Goal: Transaction & Acquisition: Obtain resource

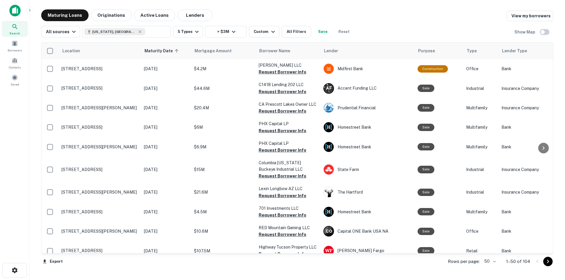
scroll to position [647, 0]
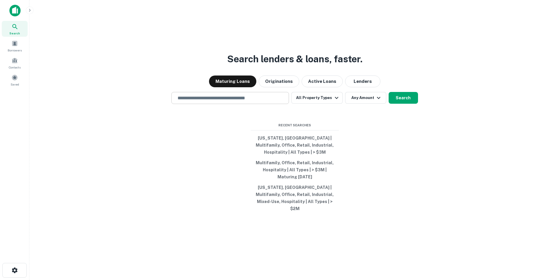
click at [195, 101] on input "text" at bounding box center [230, 98] width 112 height 7
paste input "**********"
type input "**********"
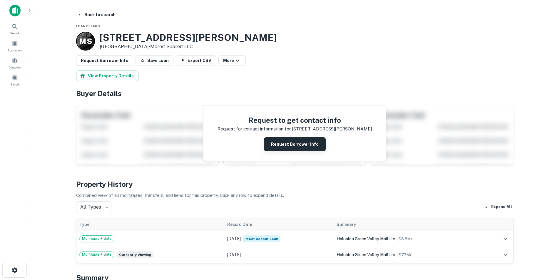
click at [279, 141] on button "Request Borrower Info" at bounding box center [295, 144] width 62 height 14
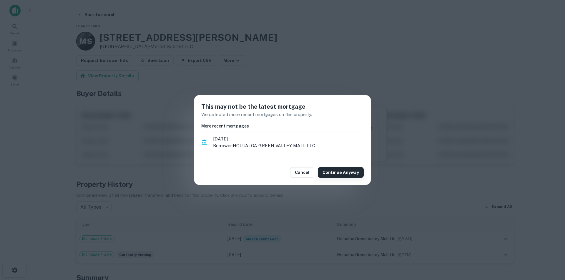
click at [336, 173] on button "Continue Anyway" at bounding box center [341, 172] width 46 height 11
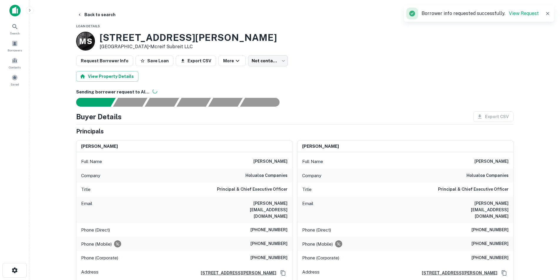
click at [261, 177] on h6 "holualoa companies" at bounding box center [267, 175] width 42 height 7
click at [260, 177] on h6 "holualoa companies" at bounding box center [267, 175] width 42 height 7
click at [271, 201] on h6 "kauffman@holualoa.com" at bounding box center [252, 209] width 71 height 19
click at [270, 200] on h6 "kauffman@holualoa.com" at bounding box center [252, 209] width 71 height 19
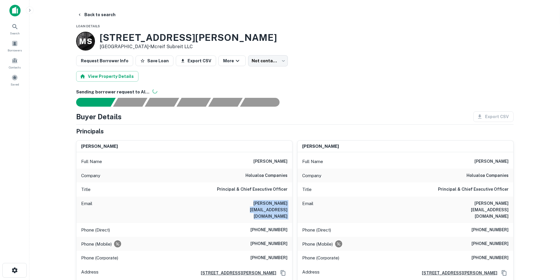
copy h6 "kauffman@holualoa.com"
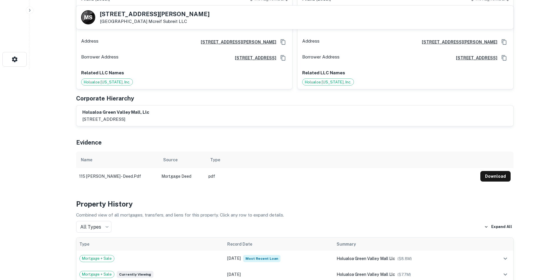
scroll to position [176, 0]
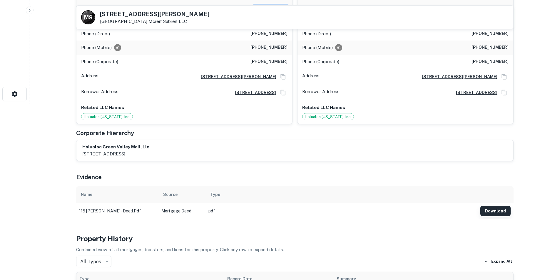
click at [489, 206] on button "Download" at bounding box center [495, 211] width 30 height 11
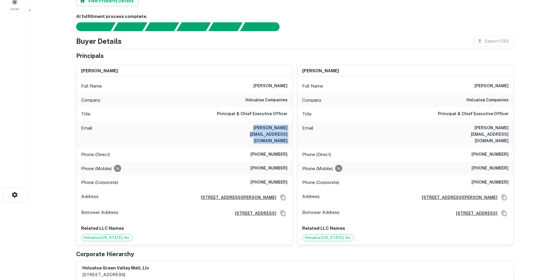
scroll to position [0, 0]
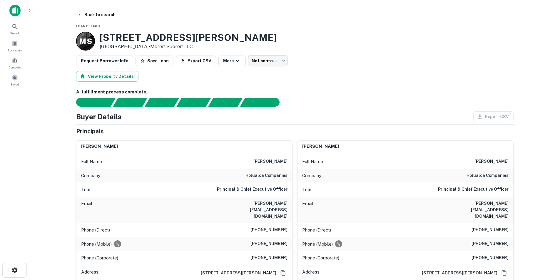
click at [276, 153] on div "Full Name richard b. kauffman Company holualoa companies Title Principal & Chie…" at bounding box center [184, 236] width 216 height 168
click at [277, 162] on h6 "richard b. kauffman" at bounding box center [270, 161] width 34 height 7
copy h6 "richard b. kauffman"
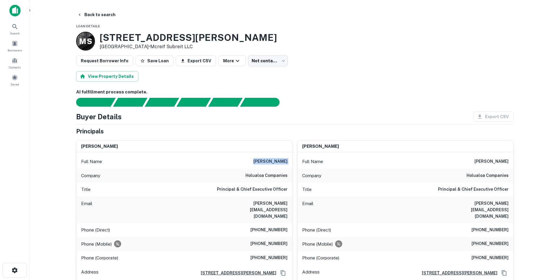
copy h6 "richard b. kauffman"
click at [265, 204] on h6 "kauffman@holualoa.com" at bounding box center [252, 209] width 71 height 19
copy h6 "kauffman@holualoa.com"
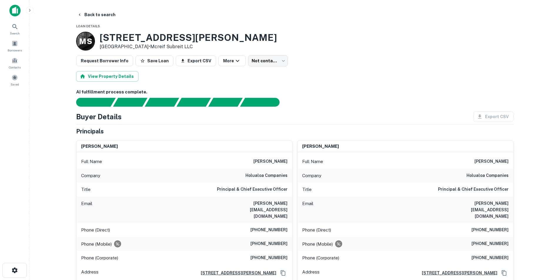
click at [267, 223] on div "Phone (Direct) (520) 268-9474" at bounding box center [184, 230] width 216 height 14
click at [267, 227] on h6 "(520) 268-9474" at bounding box center [269, 230] width 37 height 7
copy h6 "(520) 268-9474"
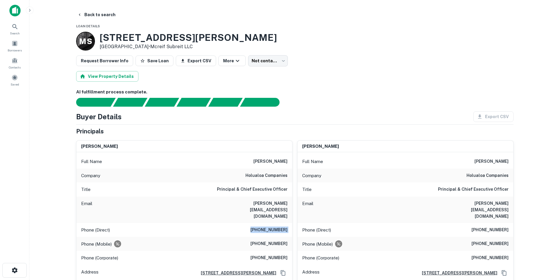
click at [269, 223] on div "Phone (Direct) (520) 268-9474" at bounding box center [184, 230] width 216 height 14
click at [267, 202] on h6 "kauffman@holualoa.com" at bounding box center [252, 209] width 71 height 19
copy h6 "kauffman@holualoa.com"
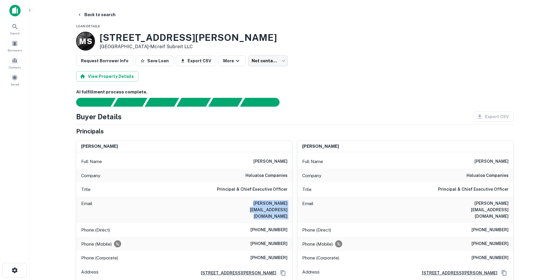
click at [270, 227] on h6 "(520) 268-9474" at bounding box center [269, 230] width 37 height 7
copy h6 "(520) 268-9474"
click at [17, 26] on icon at bounding box center [14, 26] width 7 height 7
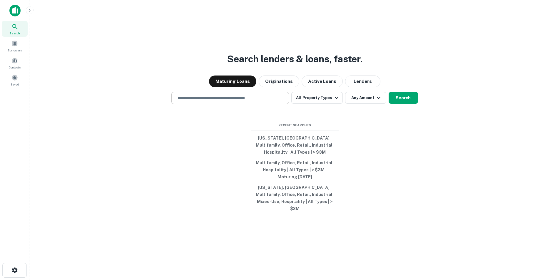
click at [216, 100] on div "​" at bounding box center [230, 98] width 118 height 12
paste input "**********"
type input "**********"
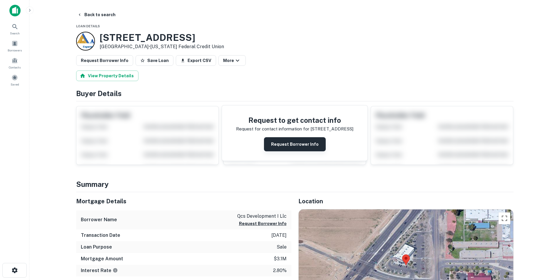
click at [276, 145] on button "Request Borrower Info" at bounding box center [295, 144] width 62 height 14
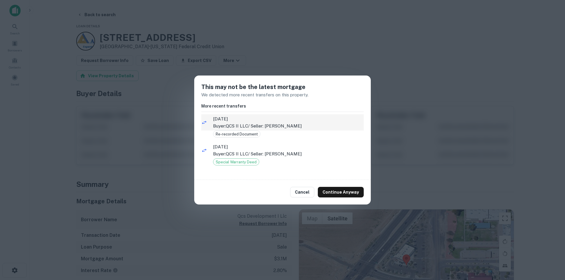
click at [275, 126] on p "Buyer: QCS II LLC / Seller: THELANDER HOLLY L" at bounding box center [288, 126] width 151 height 7
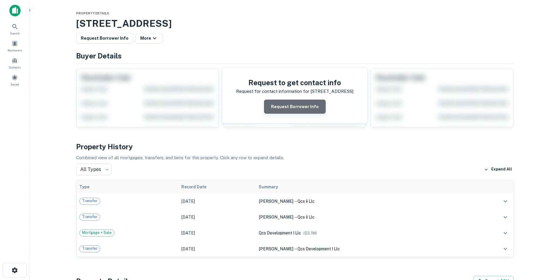
click at [297, 111] on button "Request Borrower Info" at bounding box center [295, 107] width 62 height 14
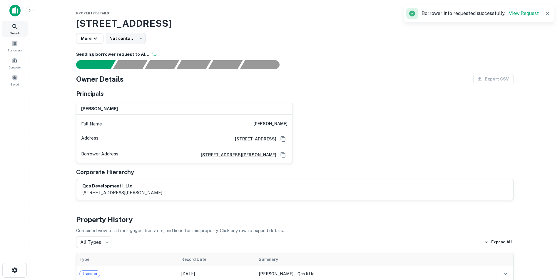
click at [20, 35] on div "Search" at bounding box center [15, 29] width 26 height 16
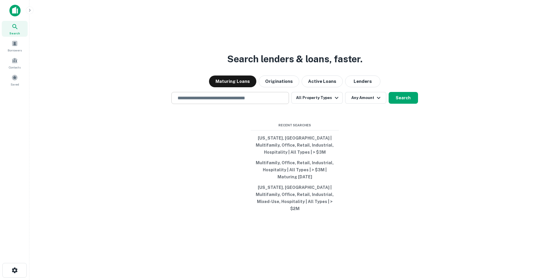
click at [219, 104] on div "​" at bounding box center [230, 98] width 118 height 12
paste input "**********"
type input "**********"
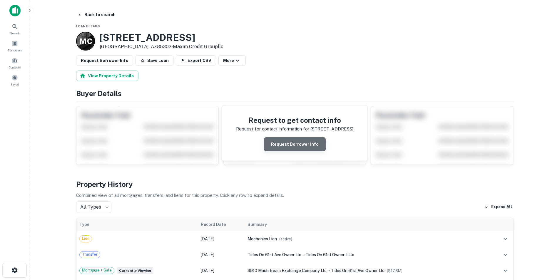
click at [297, 150] on button "Request Borrower Info" at bounding box center [295, 144] width 62 height 14
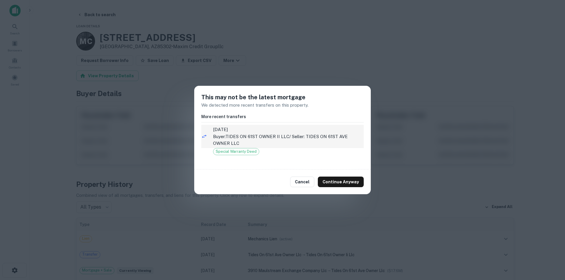
click at [302, 145] on p "Buyer: TIDES ON 61ST OWNER II LLC / Seller: TIDES ON 61ST AVE OWNER LLC" at bounding box center [288, 140] width 151 height 14
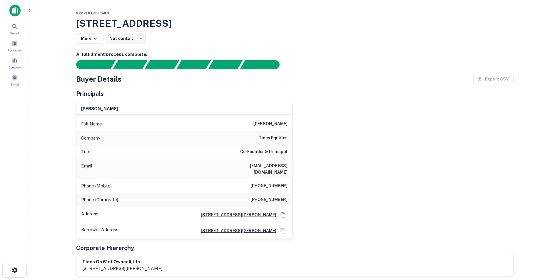
click at [274, 138] on h6 "tides equities" at bounding box center [273, 138] width 29 height 7
copy h6 "tides equities"
click at [13, 30] on icon at bounding box center [14, 26] width 7 height 7
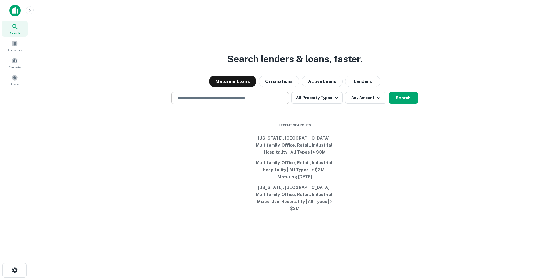
click at [241, 101] on input "text" at bounding box center [230, 98] width 112 height 7
paste input "**********"
type input "**********"
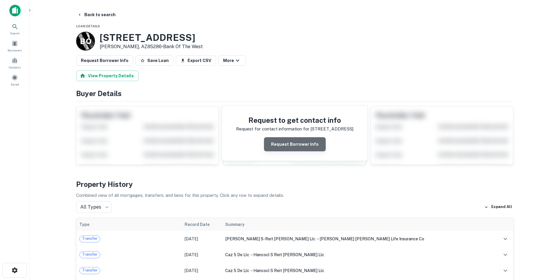
click at [296, 143] on button "Request Borrower Info" at bounding box center [295, 144] width 62 height 14
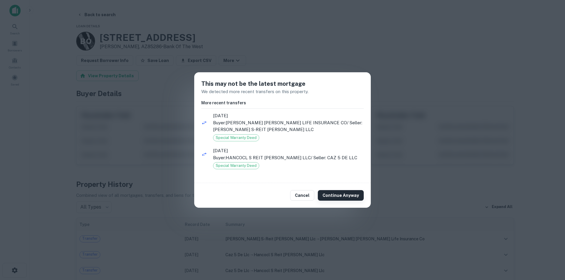
click at [349, 197] on button "Continue Anyway" at bounding box center [341, 195] width 46 height 11
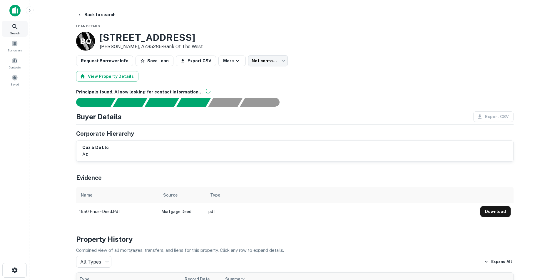
click at [20, 24] on div "Search" at bounding box center [15, 29] width 26 height 16
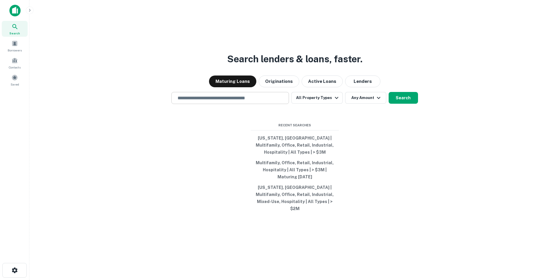
click at [202, 100] on div "​" at bounding box center [230, 98] width 118 height 12
paste input "**********"
type input "**********"
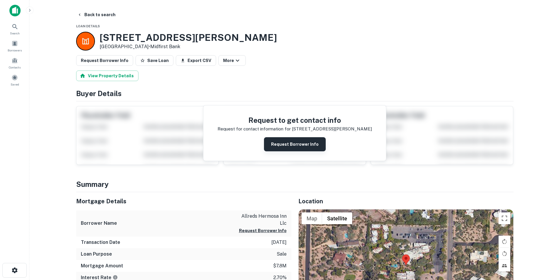
click at [286, 145] on button "Request Borrower Info" at bounding box center [295, 144] width 62 height 14
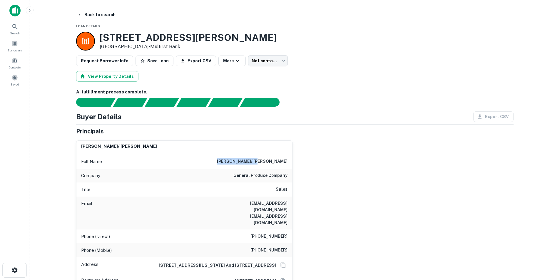
drag, startPoint x: 247, startPoint y: 161, endPoint x: 160, endPoint y: 160, distance: 86.7
click at [160, 160] on div "Full Name michael d. allred/ michael d allred sr" at bounding box center [184, 162] width 216 height 14
copy h6 "michael d. allred"
click at [19, 33] on span "Search" at bounding box center [15, 33] width 10 height 5
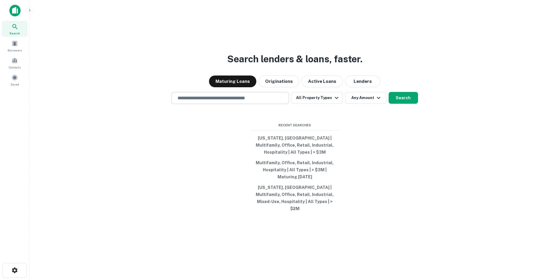
click at [270, 100] on div "​" at bounding box center [230, 98] width 118 height 12
paste input "**********"
type input "**********"
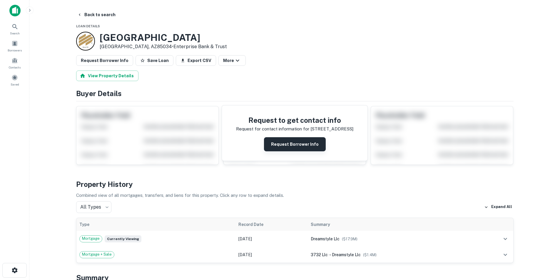
click at [305, 143] on button "Request Borrower Info" at bounding box center [295, 144] width 62 height 14
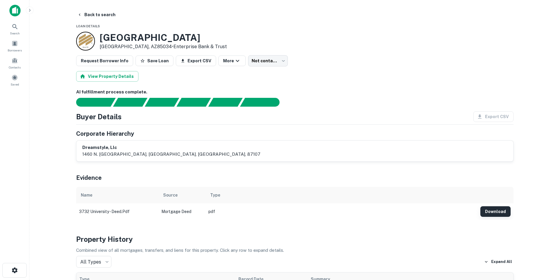
click at [492, 210] on button "Download" at bounding box center [495, 211] width 30 height 11
drag, startPoint x: 18, startPoint y: 27, endPoint x: 146, endPoint y: 1, distance: 130.7
click at [18, 27] on icon at bounding box center [14, 26] width 7 height 7
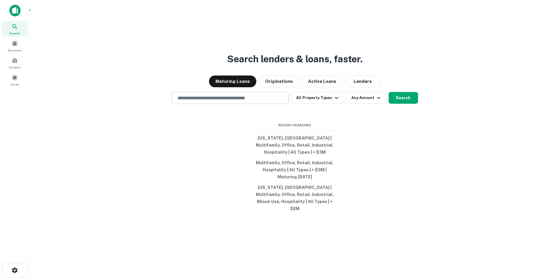
click at [191, 101] on input "text" at bounding box center [230, 98] width 112 height 7
paste input "**********"
type input "**********"
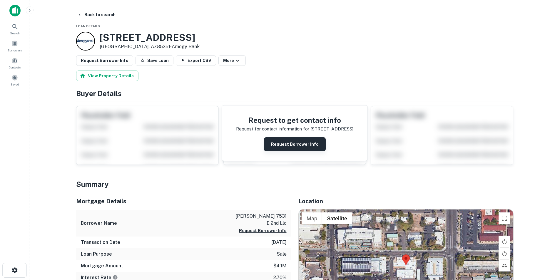
click at [285, 148] on button "Request Borrower Info" at bounding box center [295, 144] width 62 height 14
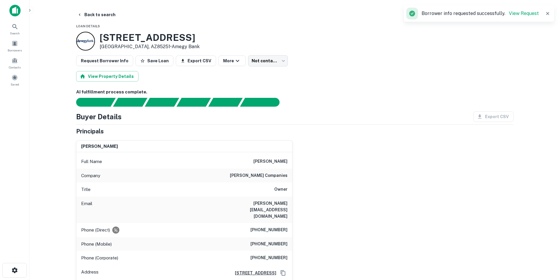
click at [277, 160] on h6 "tom frenkel" at bounding box center [270, 161] width 34 height 7
click at [278, 160] on h6 "tom frenkel" at bounding box center [270, 161] width 34 height 7
copy h6 "tom frenkel"
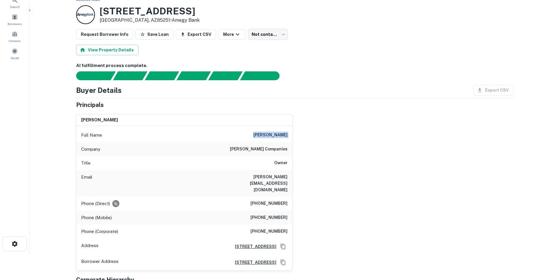
scroll to position [59, 0]
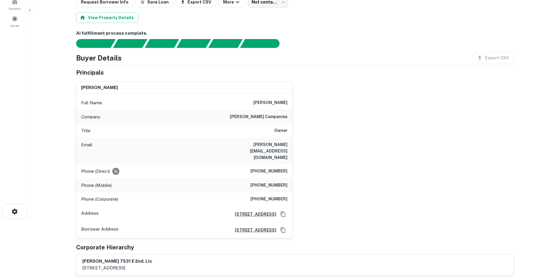
click at [259, 143] on h6 "tom@claytoncompanies.com" at bounding box center [252, 150] width 71 height 19
copy h6 "tom@claytoncompanies.com"
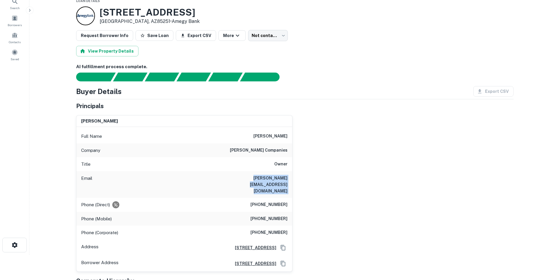
scroll to position [0, 0]
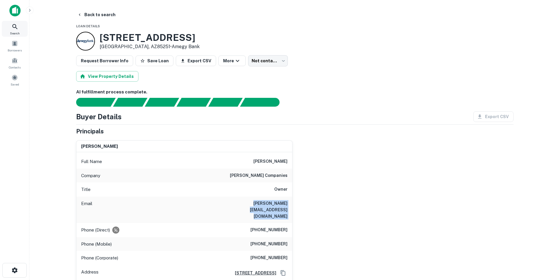
drag, startPoint x: 21, startPoint y: 29, endPoint x: 97, endPoint y: 2, distance: 80.6
click at [21, 29] on div "Search" at bounding box center [15, 29] width 26 height 16
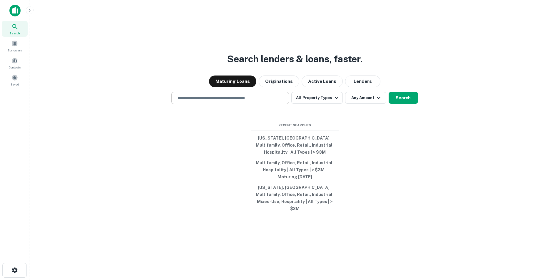
click at [235, 101] on input "text" at bounding box center [230, 98] width 112 height 7
paste input "**********"
type input "**********"
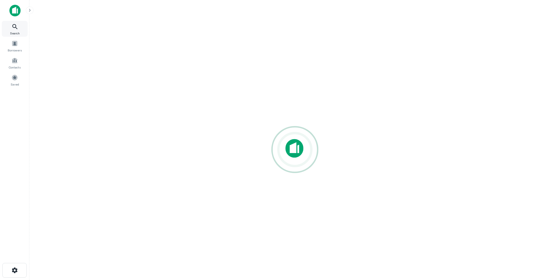
click at [8, 28] on div "Search" at bounding box center [15, 29] width 26 height 16
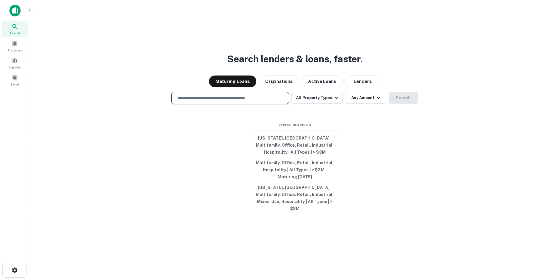
type input "**********"
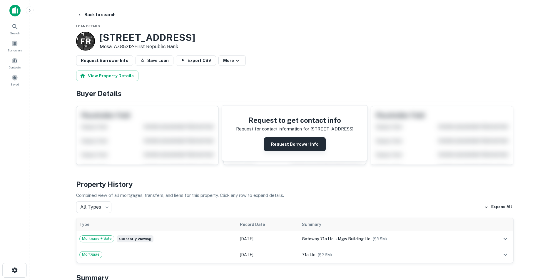
click at [302, 148] on button "Request Borrower Info" at bounding box center [295, 144] width 62 height 14
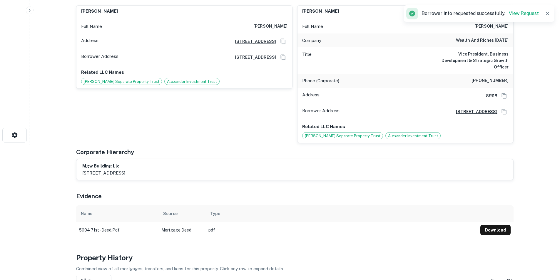
scroll to position [147, 0]
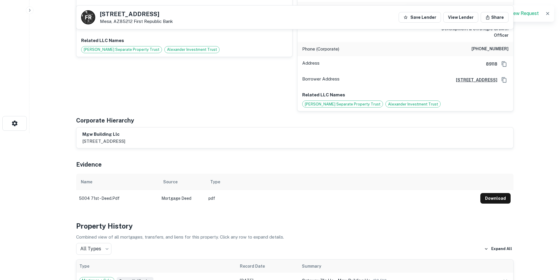
click at [440, 106] on span "Alexander Investment Trust" at bounding box center [413, 104] width 55 height 6
click at [491, 194] on button "Download" at bounding box center [495, 198] width 30 height 11
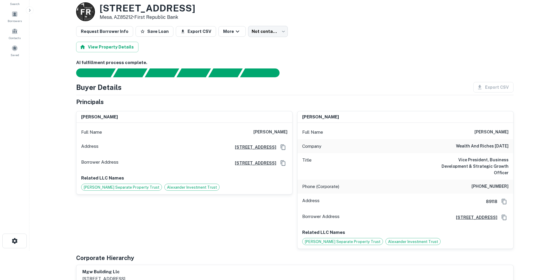
scroll to position [0, 0]
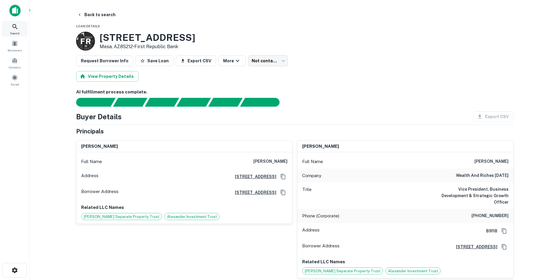
click at [14, 26] on icon at bounding box center [14, 26] width 7 height 7
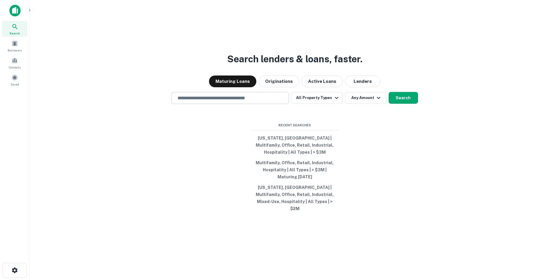
click at [250, 104] on div "​" at bounding box center [230, 98] width 118 height 12
paste input "**********"
type input "**********"
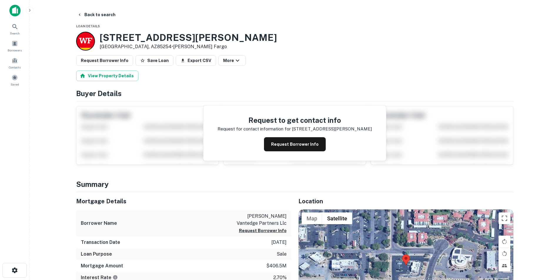
click at [11, 12] on img at bounding box center [14, 11] width 11 height 12
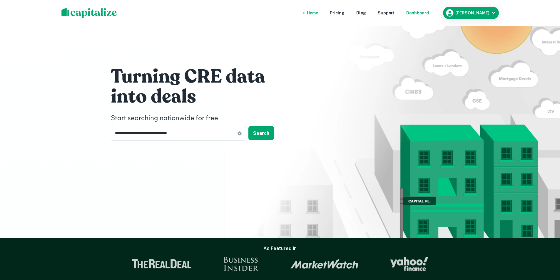
click at [422, 11] on div "Dashboard" at bounding box center [417, 13] width 23 height 6
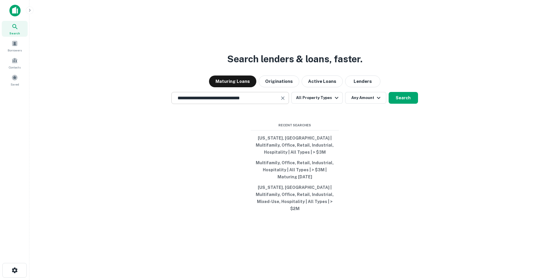
click at [280, 103] on div "**********" at bounding box center [230, 98] width 118 height 12
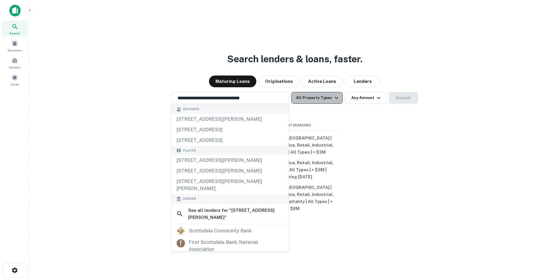
click at [331, 104] on button "All Property Types" at bounding box center [316, 98] width 51 height 12
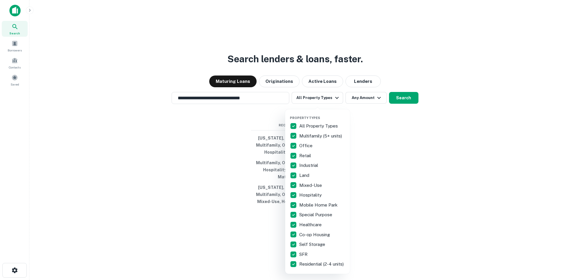
click at [284, 111] on div at bounding box center [282, 140] width 565 height 280
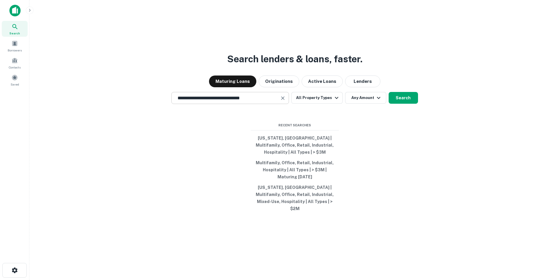
click at [286, 101] on icon "Clear" at bounding box center [283, 98] width 6 height 6
click at [312, 104] on button "All Property Types" at bounding box center [316, 98] width 51 height 12
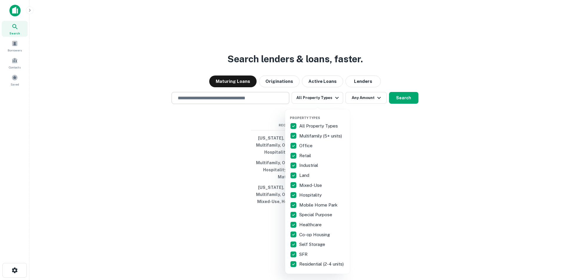
click at [314, 124] on p "All Property Types" at bounding box center [319, 126] width 40 height 7
click at [323, 136] on p "Multifamily (5+ units)" at bounding box center [321, 136] width 44 height 7
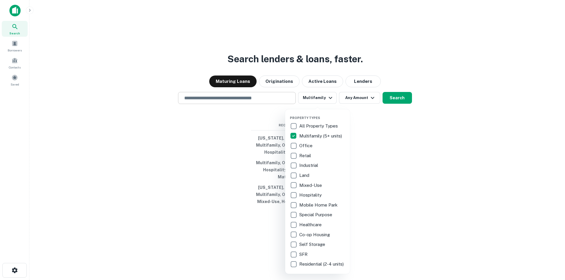
click at [306, 147] on p "Office" at bounding box center [306, 145] width 14 height 7
drag, startPoint x: 307, startPoint y: 155, endPoint x: 306, endPoint y: 159, distance: 4.1
click at [307, 156] on p "Retail" at bounding box center [305, 155] width 13 height 7
click at [306, 164] on p "Industrial" at bounding box center [309, 165] width 20 height 7
click at [319, 194] on p "Hospitality" at bounding box center [311, 195] width 24 height 7
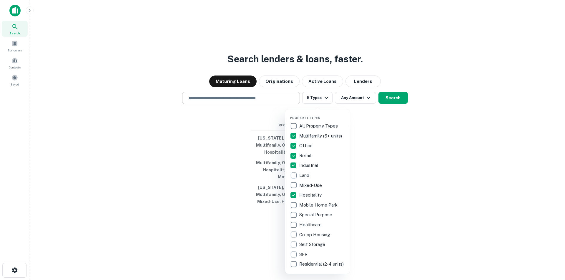
click at [393, 171] on div at bounding box center [282, 140] width 565 height 280
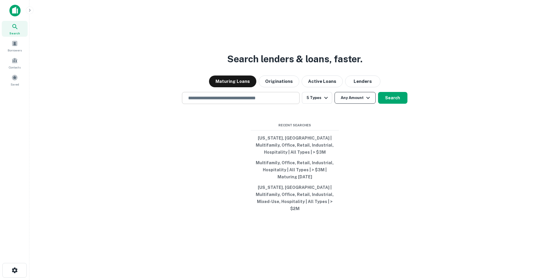
click at [356, 102] on button "Any Amount" at bounding box center [355, 98] width 41 height 12
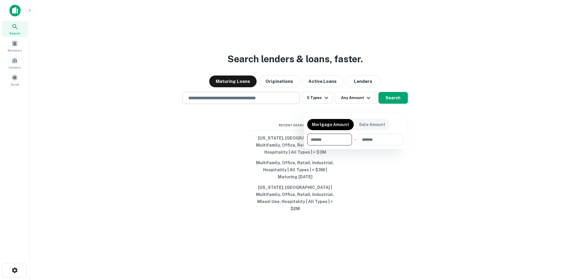
click at [341, 145] on input "number" at bounding box center [327, 140] width 41 height 12
type input "*******"
click at [395, 103] on div at bounding box center [282, 140] width 565 height 280
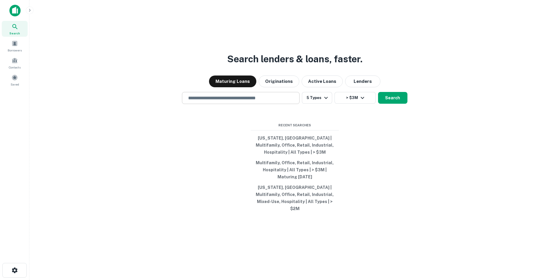
click at [395, 103] on button "Search" at bounding box center [392, 98] width 29 height 12
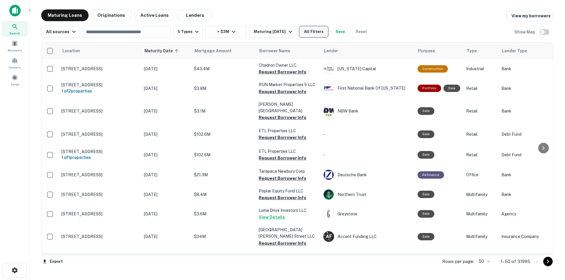
click at [317, 33] on button "All Filters" at bounding box center [313, 32] width 29 height 12
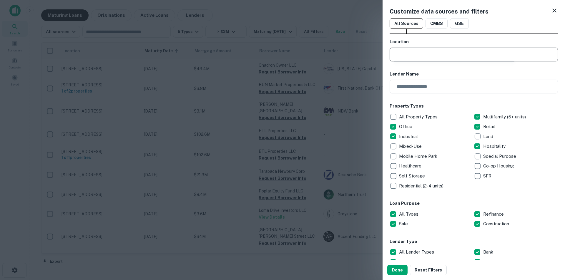
click at [416, 56] on input "text" at bounding box center [475, 55] width 164 height 14
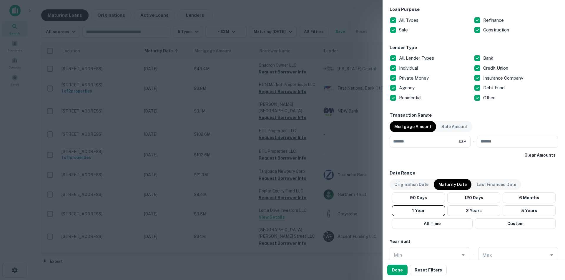
scroll to position [265, 0]
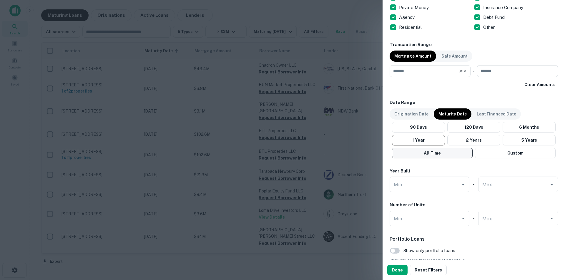
type input "**********"
click at [457, 155] on button "All Time" at bounding box center [432, 153] width 81 height 11
click at [501, 152] on button "Custom" at bounding box center [515, 153] width 81 height 11
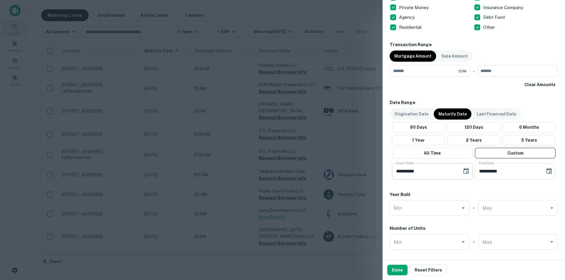
click at [468, 173] on button "Choose date, selected date is May 12, 2025" at bounding box center [466, 172] width 12 height 12
click at [478, 189] on icon "Next month" at bounding box center [476, 189] width 7 height 7
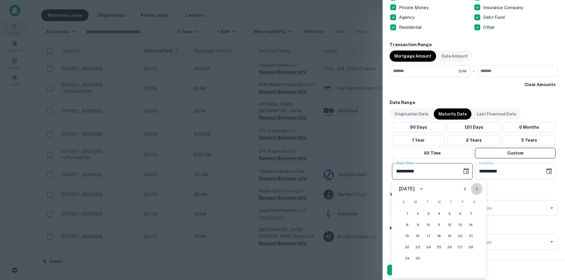
click at [478, 189] on icon "Next month" at bounding box center [476, 189] width 7 height 7
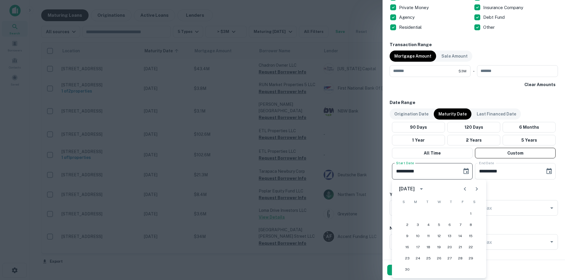
click at [478, 189] on icon "Next month" at bounding box center [476, 189] width 7 height 7
click at [452, 214] on button "1" at bounding box center [449, 213] width 11 height 11
type input "**********"
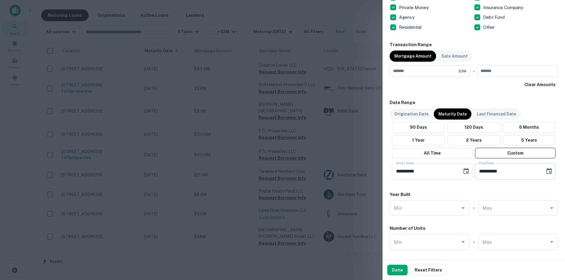
click at [545, 171] on icon "Choose date, selected date is Sep 9, 2025" at bounding box center [548, 171] width 7 height 7
click at [538, 188] on icon "Next month" at bounding box center [541, 189] width 7 height 7
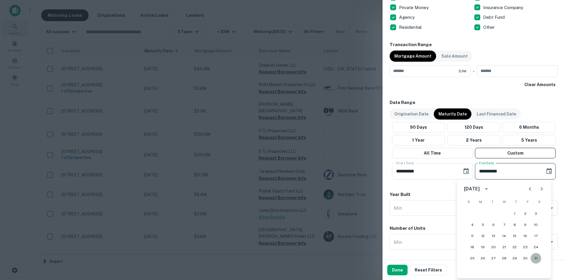
click at [535, 256] on button "31" at bounding box center [535, 258] width 11 height 11
type input "**********"
click at [400, 271] on button "Done" at bounding box center [397, 270] width 20 height 11
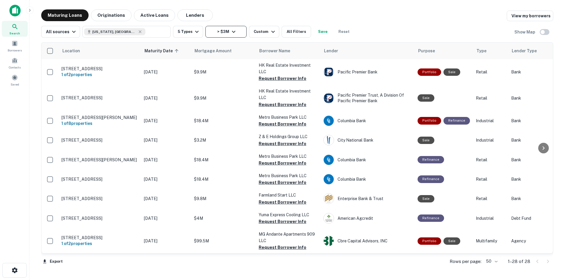
click at [219, 32] on button "> $3M" at bounding box center [225, 32] width 41 height 12
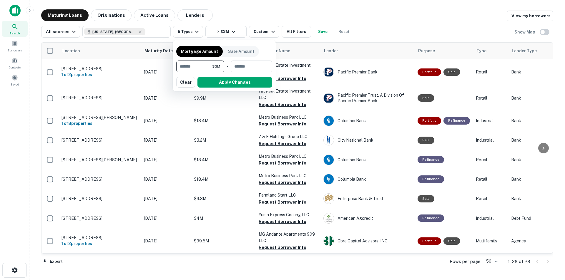
click at [299, 8] on div at bounding box center [282, 140] width 565 height 280
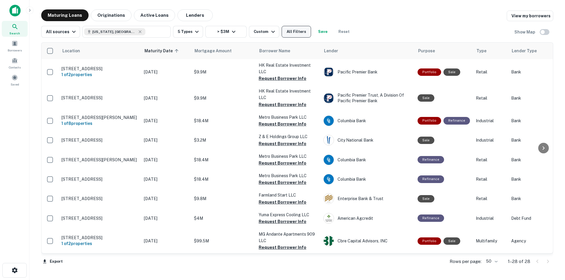
click at [291, 33] on button "All Filters" at bounding box center [295, 32] width 29 height 12
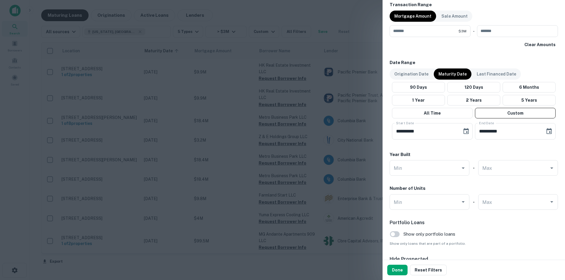
scroll to position [356, 0]
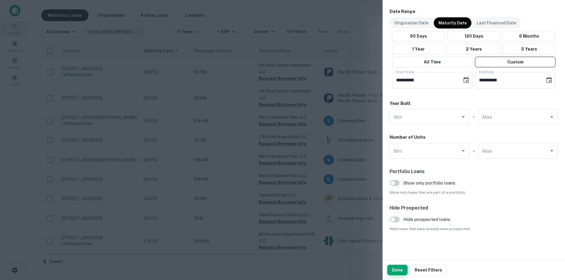
click at [391, 271] on button "Done" at bounding box center [397, 270] width 20 height 11
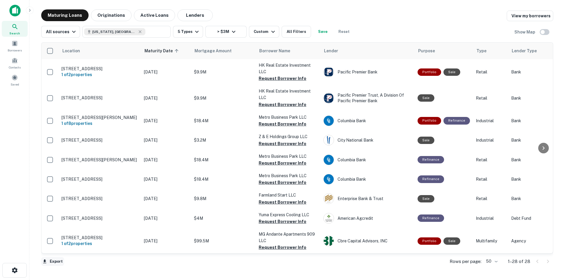
click at [49, 263] on button "Export" at bounding box center [52, 261] width 23 height 9
click at [240, 279] on div at bounding box center [282, 140] width 565 height 280
click at [243, 273] on main "Maturing Loans Originations Active Loans Lenders View my borrowers All sources …" at bounding box center [296, 140] width 535 height 280
click at [286, 32] on button "All Filters" at bounding box center [295, 32] width 29 height 12
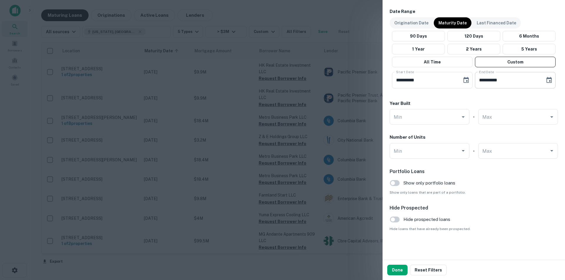
click at [510, 83] on input "**********" at bounding box center [508, 80] width 66 height 16
click at [545, 81] on icon "Choose date, selected date is Jan 31, 2026" at bounding box center [548, 80] width 7 height 7
click at [539, 94] on button "Next month" at bounding box center [541, 98] width 12 height 12
click at [533, 154] on button "28" at bounding box center [535, 156] width 11 height 11
type input "**********"
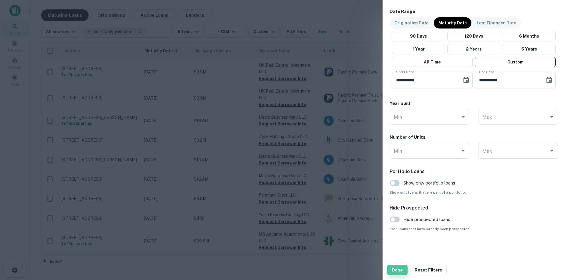
click at [388, 270] on button "Done" at bounding box center [397, 270] width 20 height 11
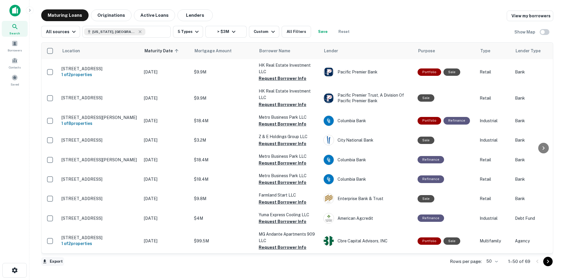
click at [56, 260] on button "Export" at bounding box center [52, 261] width 23 height 9
click at [69, 267] on li "Export as Excel (.xlsx)" at bounding box center [74, 268] width 66 height 11
drag, startPoint x: 390, startPoint y: 22, endPoint x: 438, endPoint y: 13, distance: 49.6
click at [390, 22] on div "All sources [US_STATE], [GEOGRAPHIC_DATA] ​ 5 Types > $3M Custom All Filters Sa…" at bounding box center [297, 29] width 512 height 16
click at [415, 20] on div "Maturing Loans Originations Active Loans Lenders View my borrowers" at bounding box center [297, 15] width 512 height 12
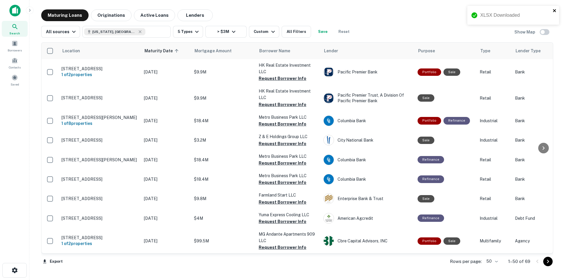
click at [555, 9] on icon "close" at bounding box center [554, 10] width 4 height 5
